Goal: Task Accomplishment & Management: Use online tool/utility

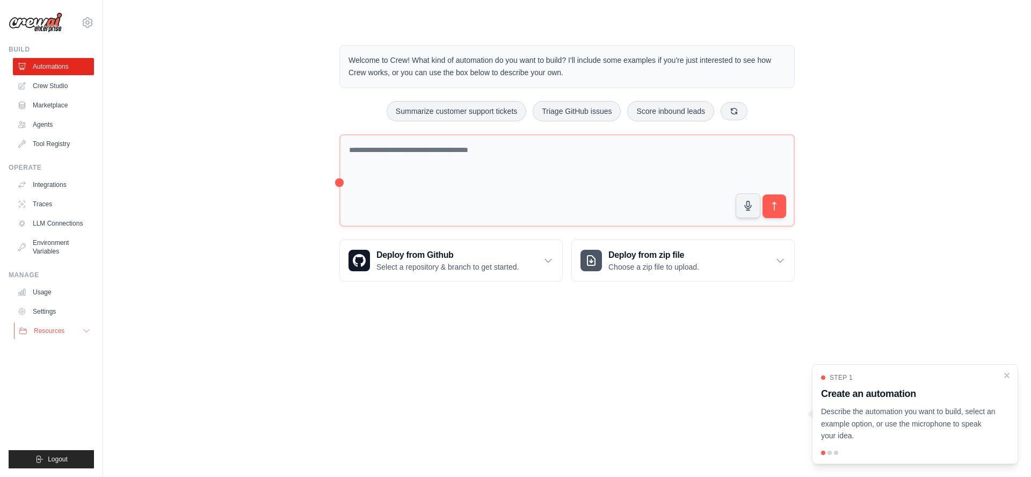
click at [51, 329] on span "Resources" at bounding box center [49, 330] width 31 height 9
click at [52, 322] on ul "Usage Settings Resources Documentation Blog" at bounding box center [53, 346] width 81 height 125
click at [54, 315] on link "Settings" at bounding box center [54, 311] width 81 height 17
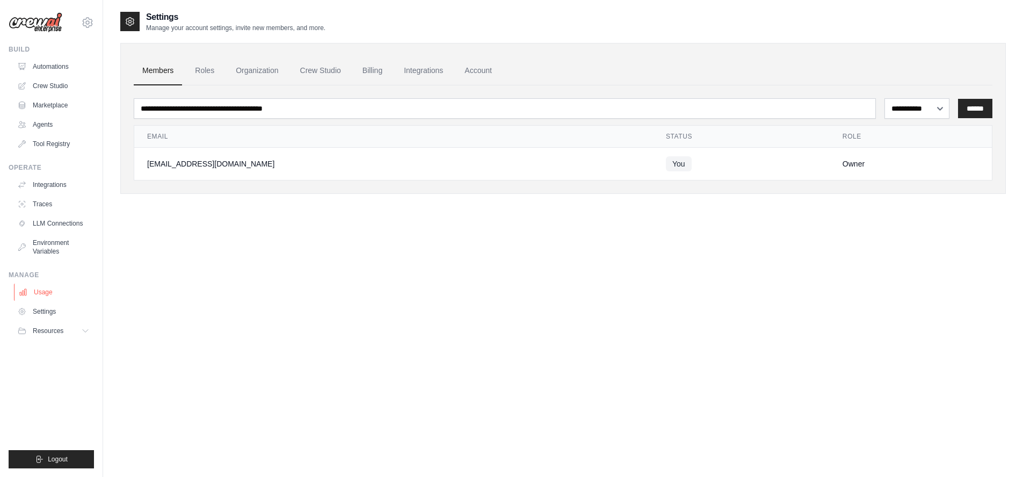
click at [50, 296] on link "Usage" at bounding box center [54, 292] width 81 height 17
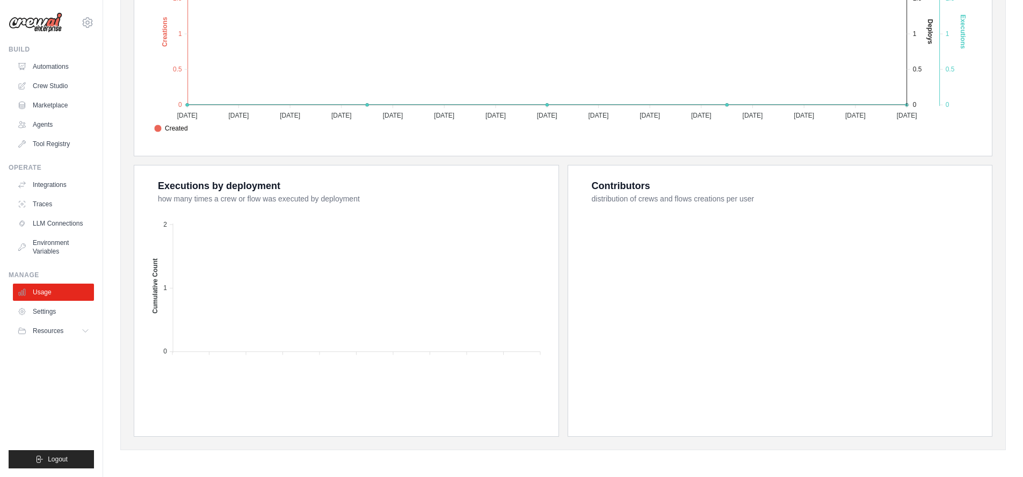
scroll to position [302, 0]
click at [61, 68] on link "Automations" at bounding box center [54, 66] width 81 height 17
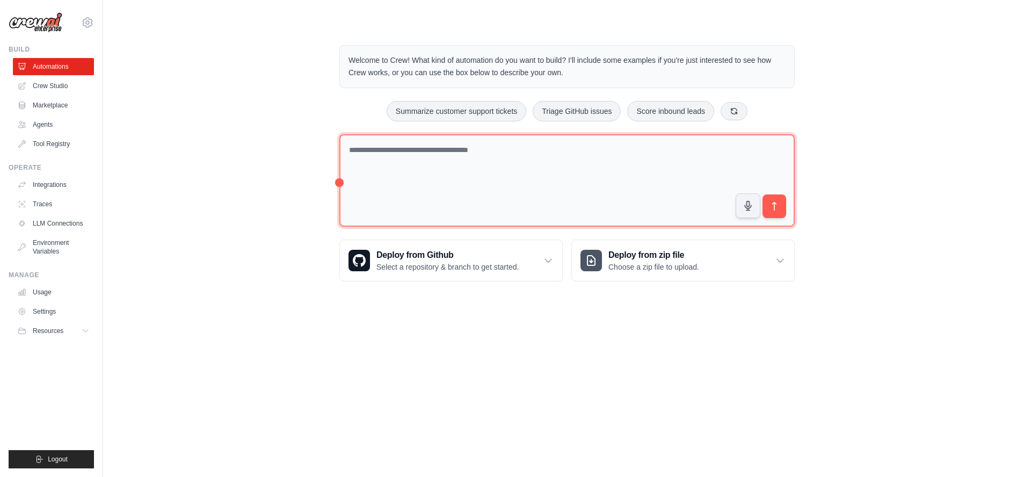
click at [416, 145] on textarea at bounding box center [566, 180] width 455 height 93
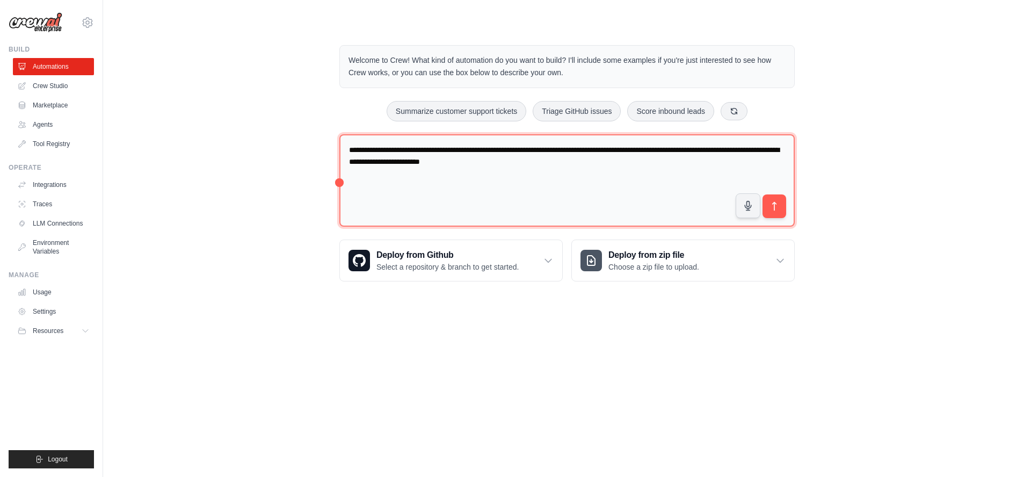
type textarea "**********"
